Goal: Transaction & Acquisition: Book appointment/travel/reservation

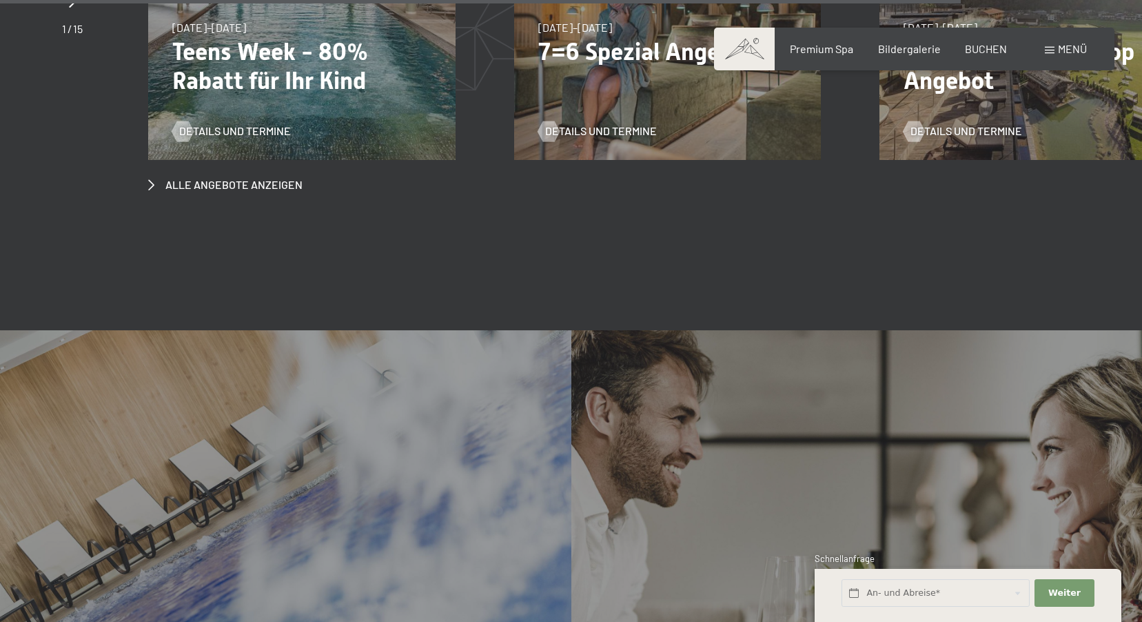
scroll to position [6619, 0]
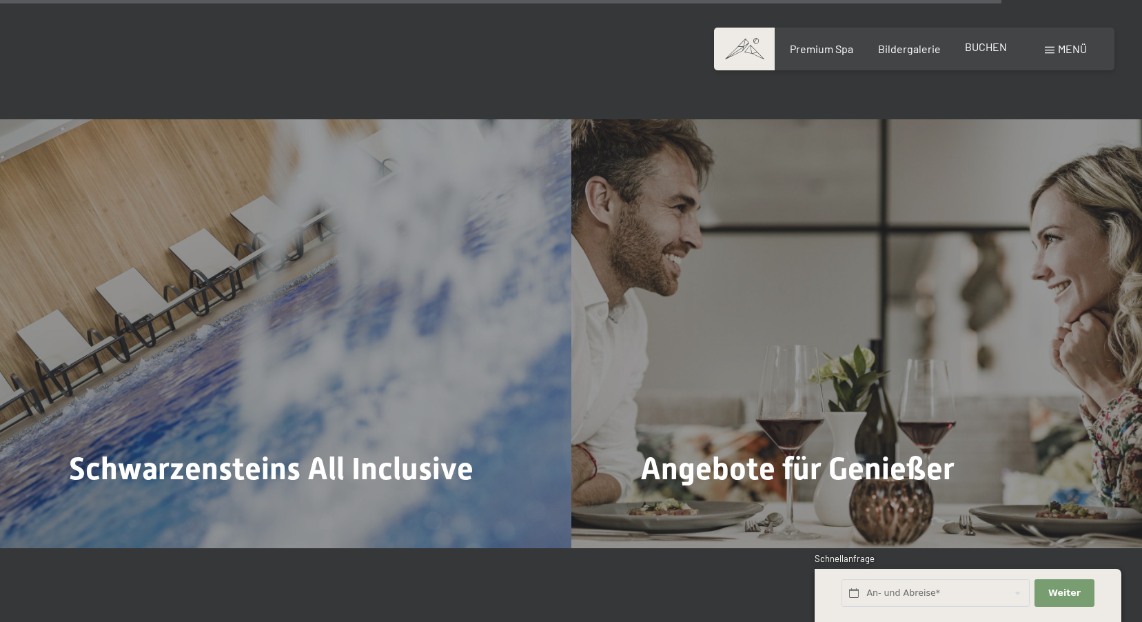
click at [995, 43] on span "BUCHEN" at bounding box center [986, 46] width 42 height 13
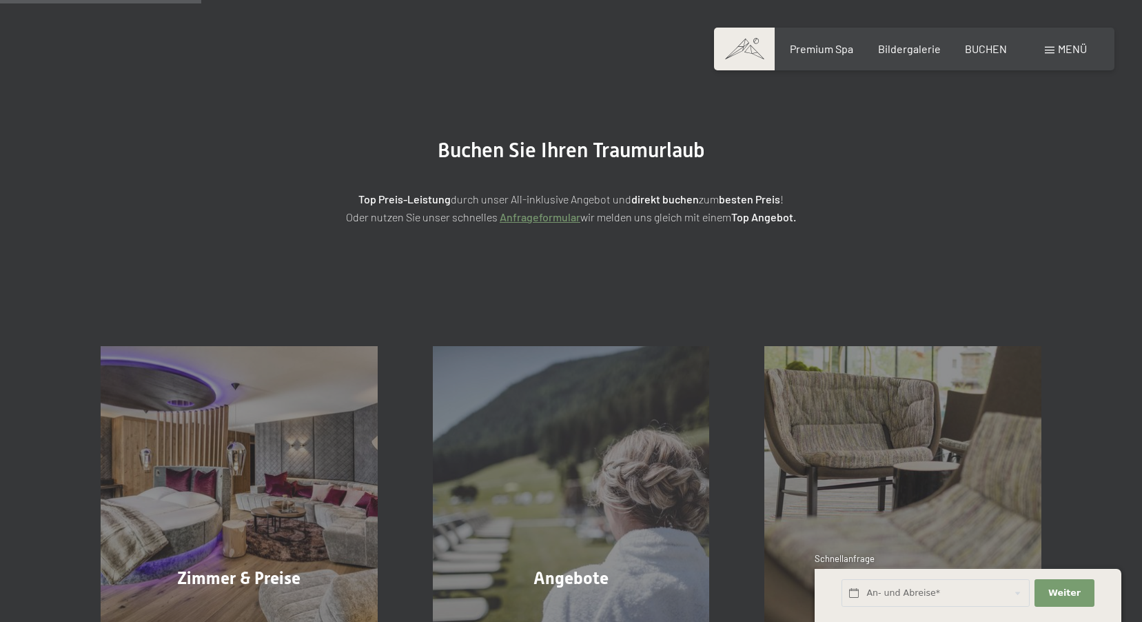
scroll to position [138, 0]
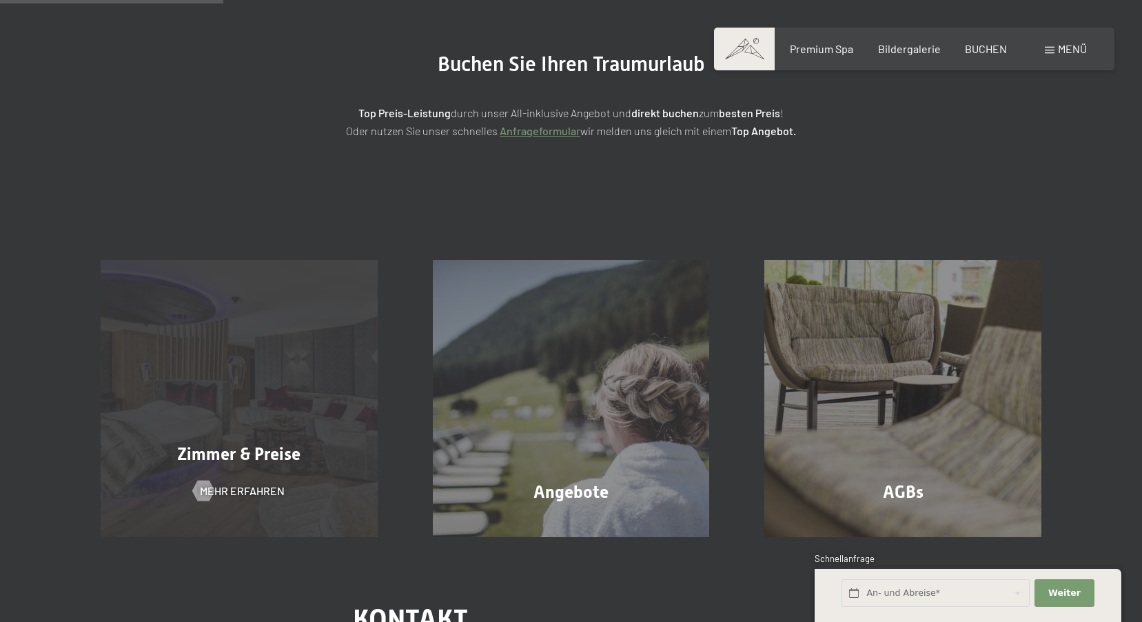
click at [296, 469] on div "Zimmer & Preise Mehr erfahren" at bounding box center [239, 398] width 332 height 277
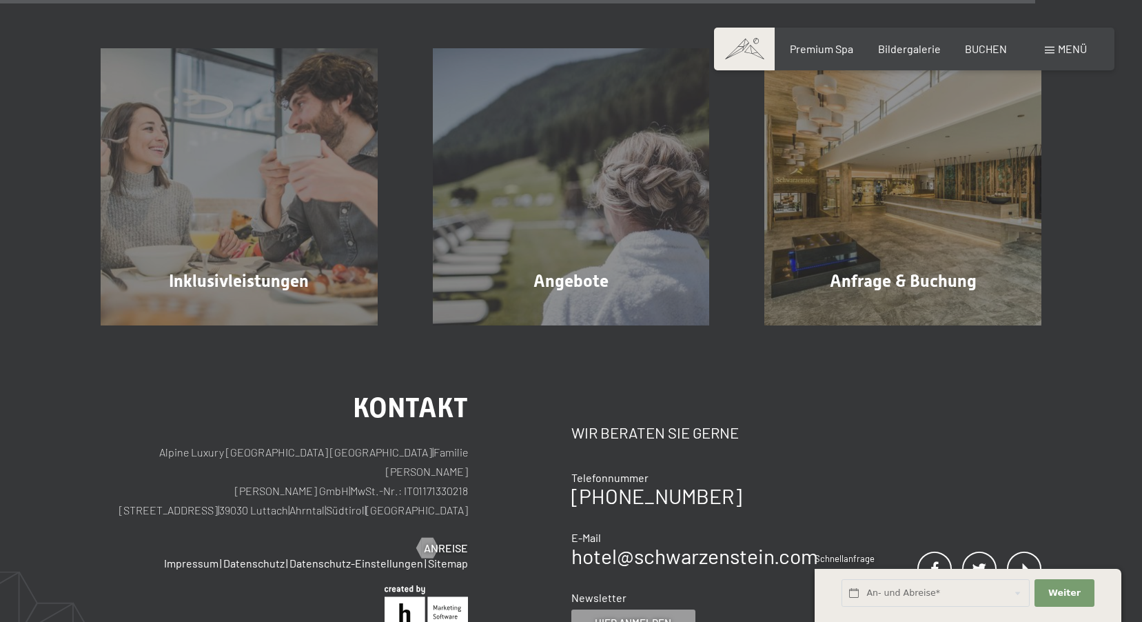
scroll to position [4068, 0]
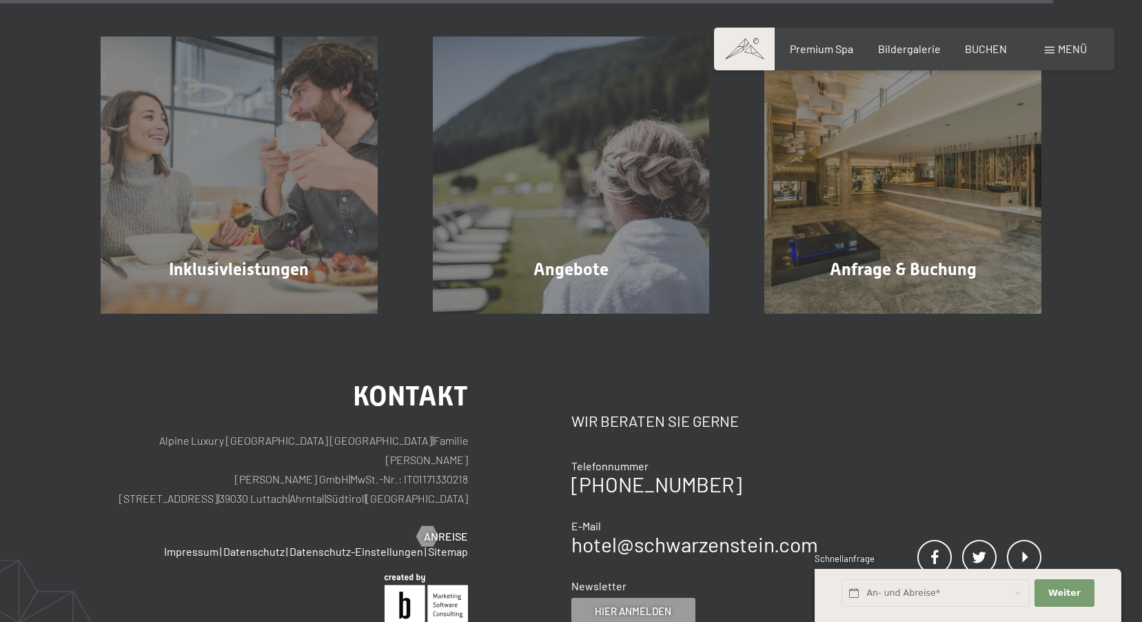
click at [989, 41] on div "Buchen Anfragen Premium Spa Bildergalerie BUCHEN Menü DE IT EN Gutschein Bilder…" at bounding box center [914, 48] width 345 height 15
click at [987, 57] on div "Buchen Anfragen Premium Spa Bildergalerie BUCHEN Menü DE IT EN Gutschein Bilder…" at bounding box center [914, 48] width 345 height 15
click at [985, 47] on span "BUCHEN" at bounding box center [986, 46] width 42 height 13
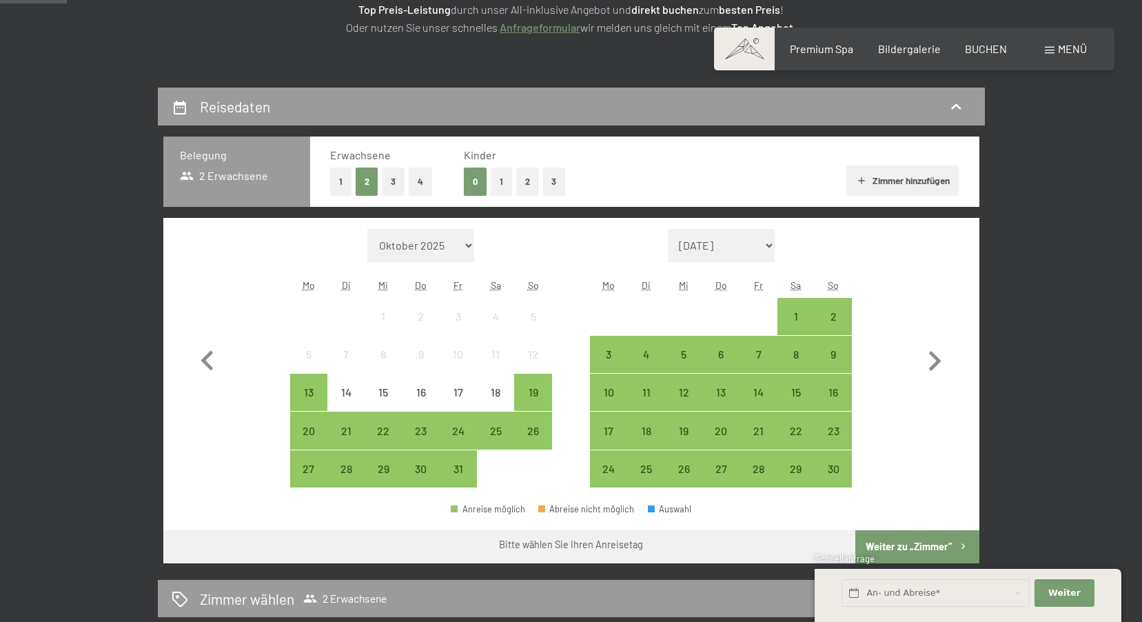
scroll to position [276, 0]
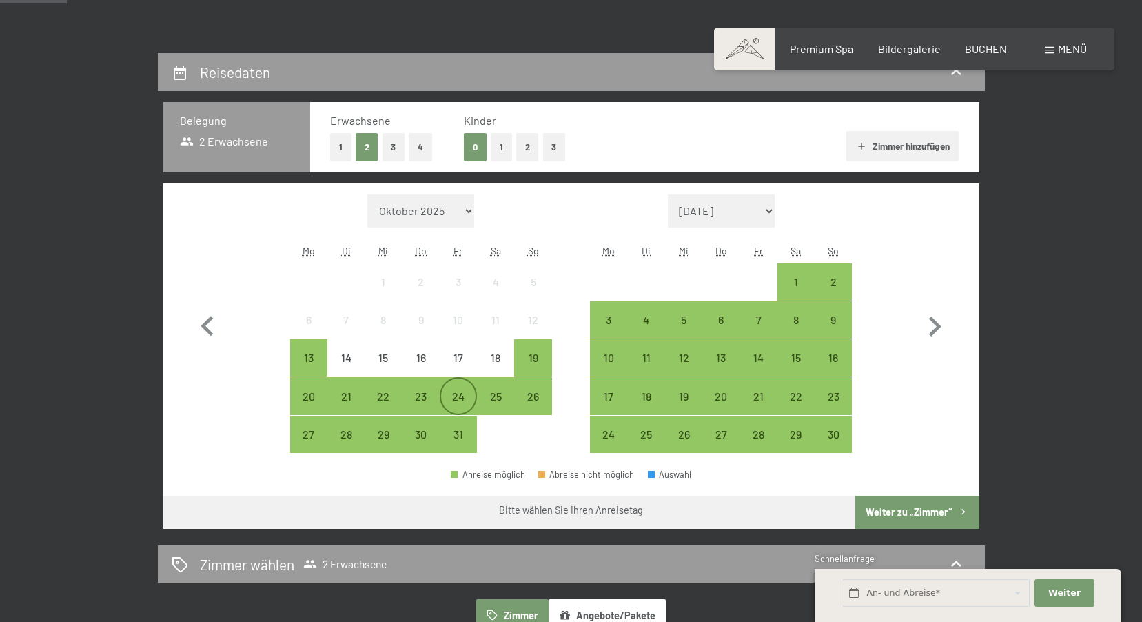
click at [464, 399] on div "24" at bounding box center [458, 408] width 34 height 34
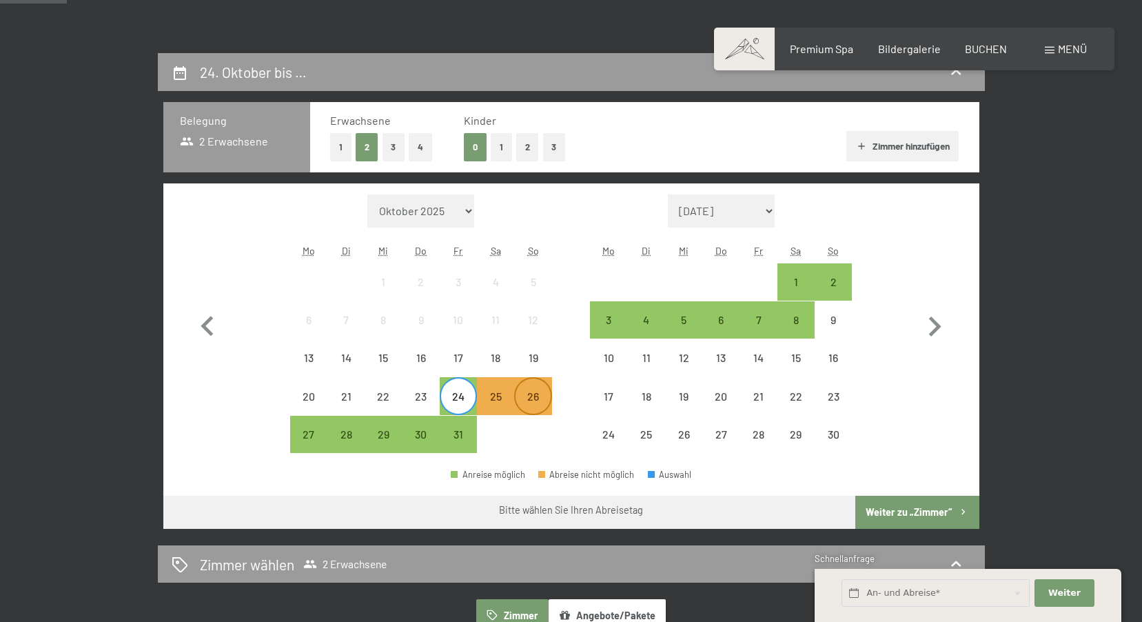
click at [524, 393] on div "26" at bounding box center [533, 408] width 34 height 34
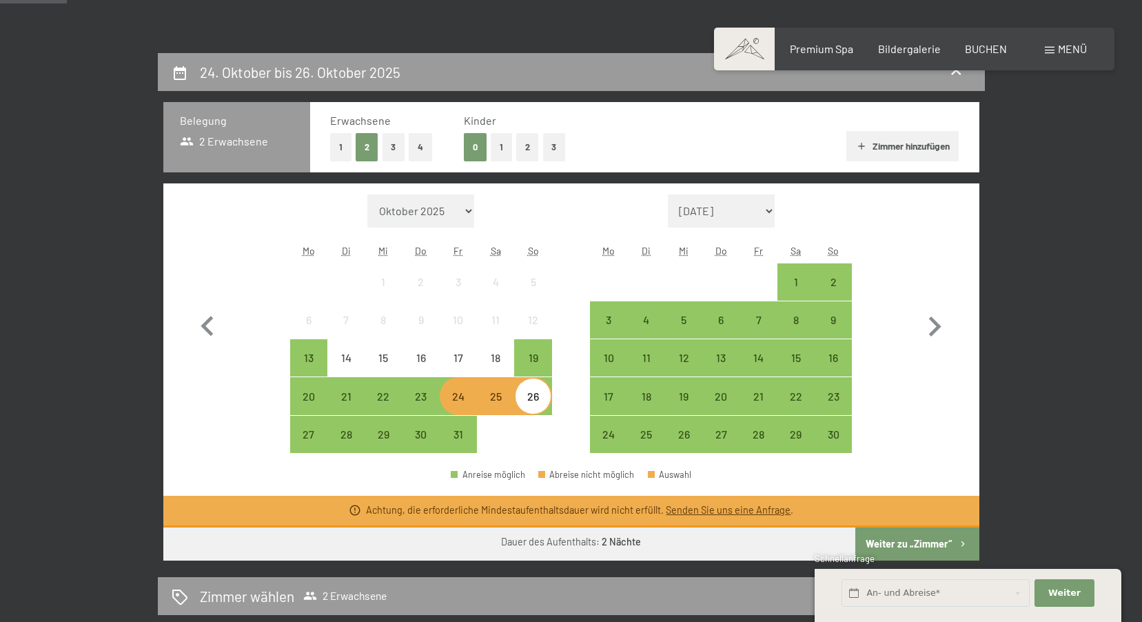
click at [443, 401] on div "24" at bounding box center [458, 408] width 34 height 34
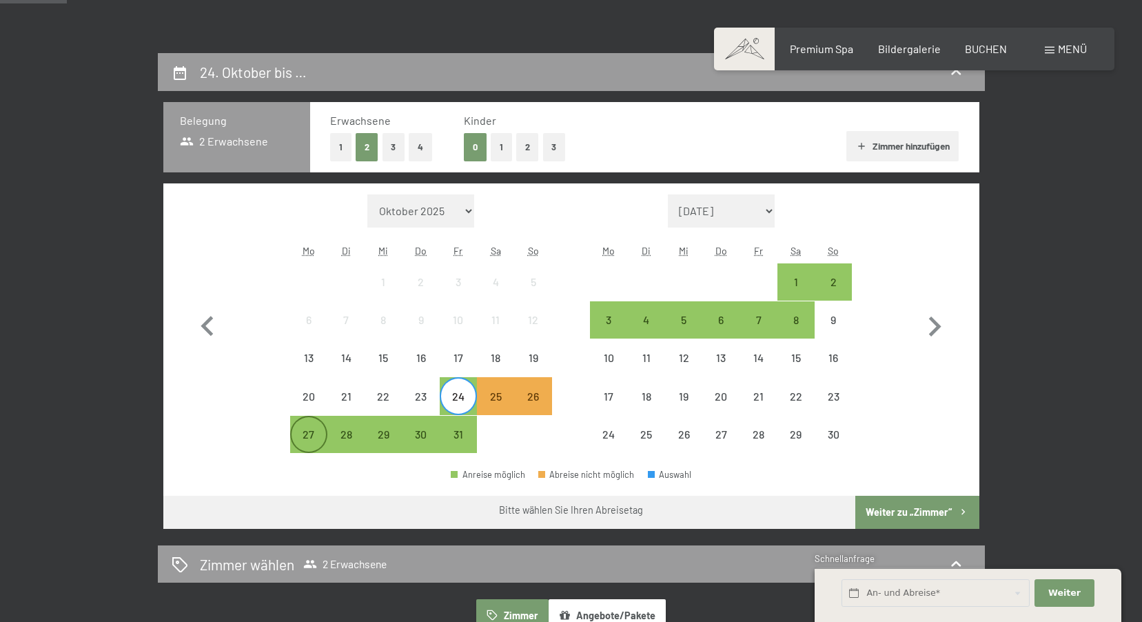
click at [314, 436] on div "27" at bounding box center [309, 446] width 34 height 34
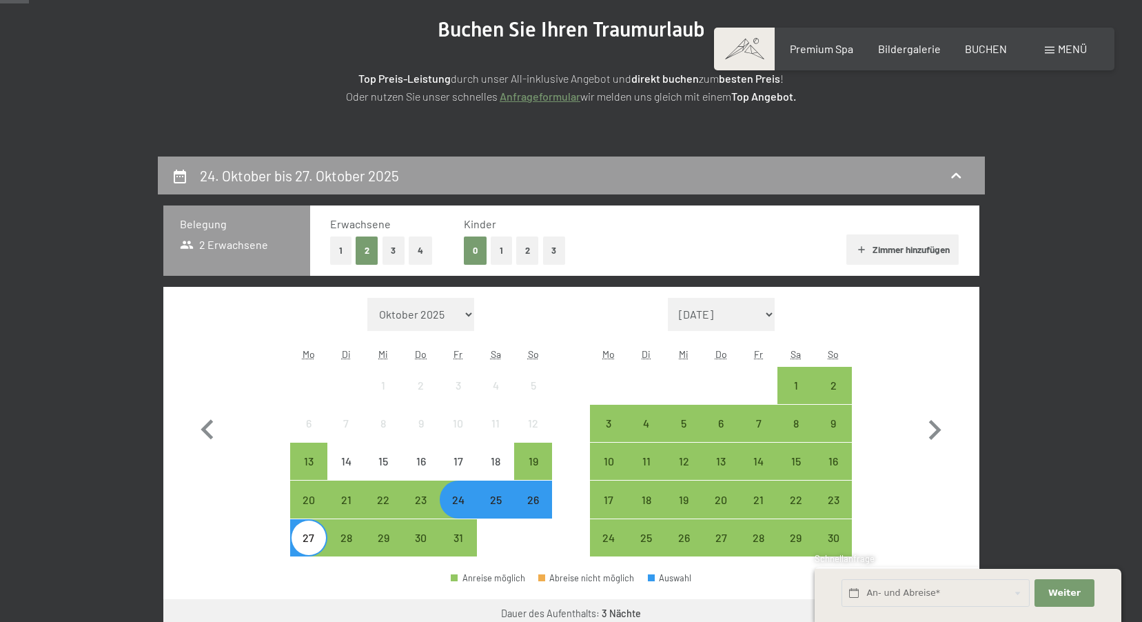
scroll to position [0, 0]
